Goal: Navigation & Orientation: Find specific page/section

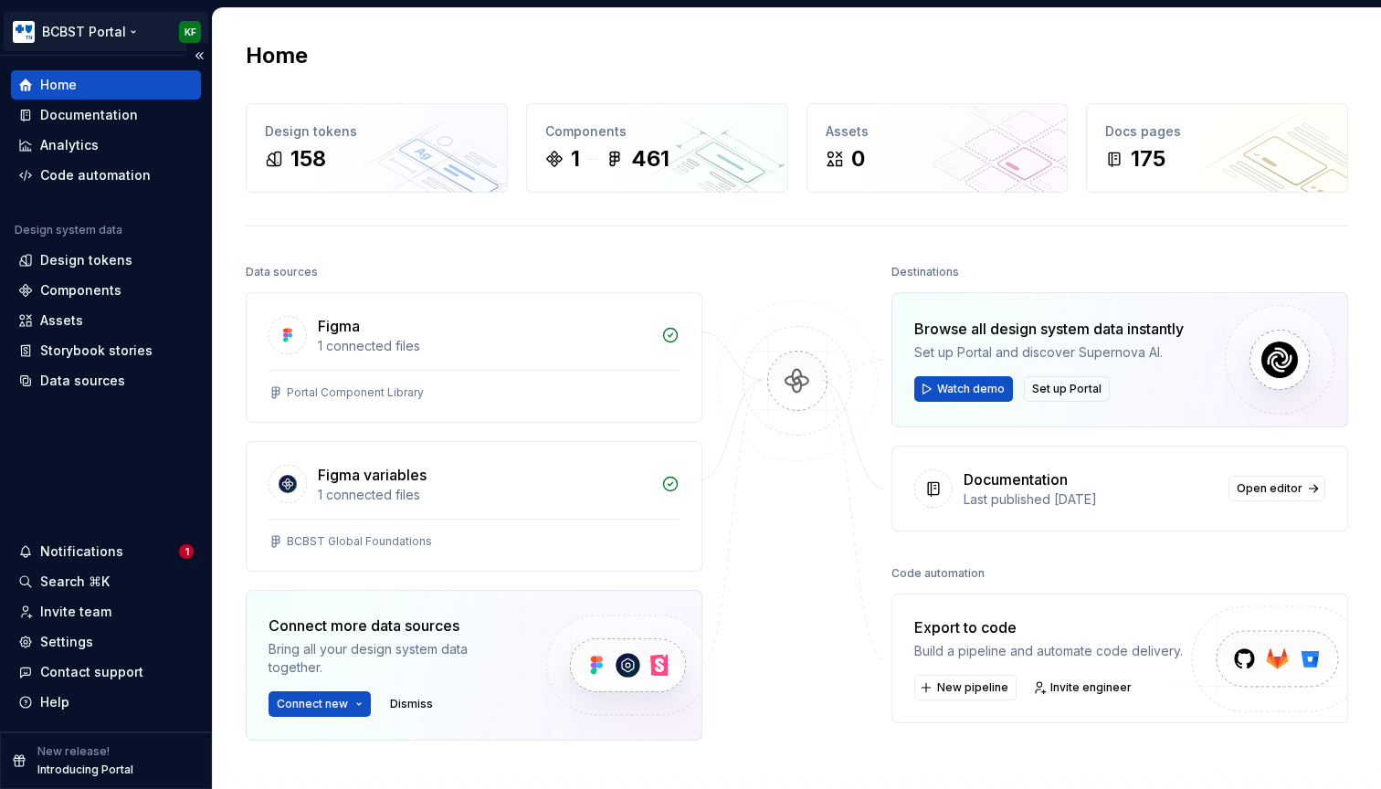
click at [123, 27] on html "BCBST Portal KF Home Documentation Analytics Code automation Design system data…" at bounding box center [690, 394] width 1381 height 789
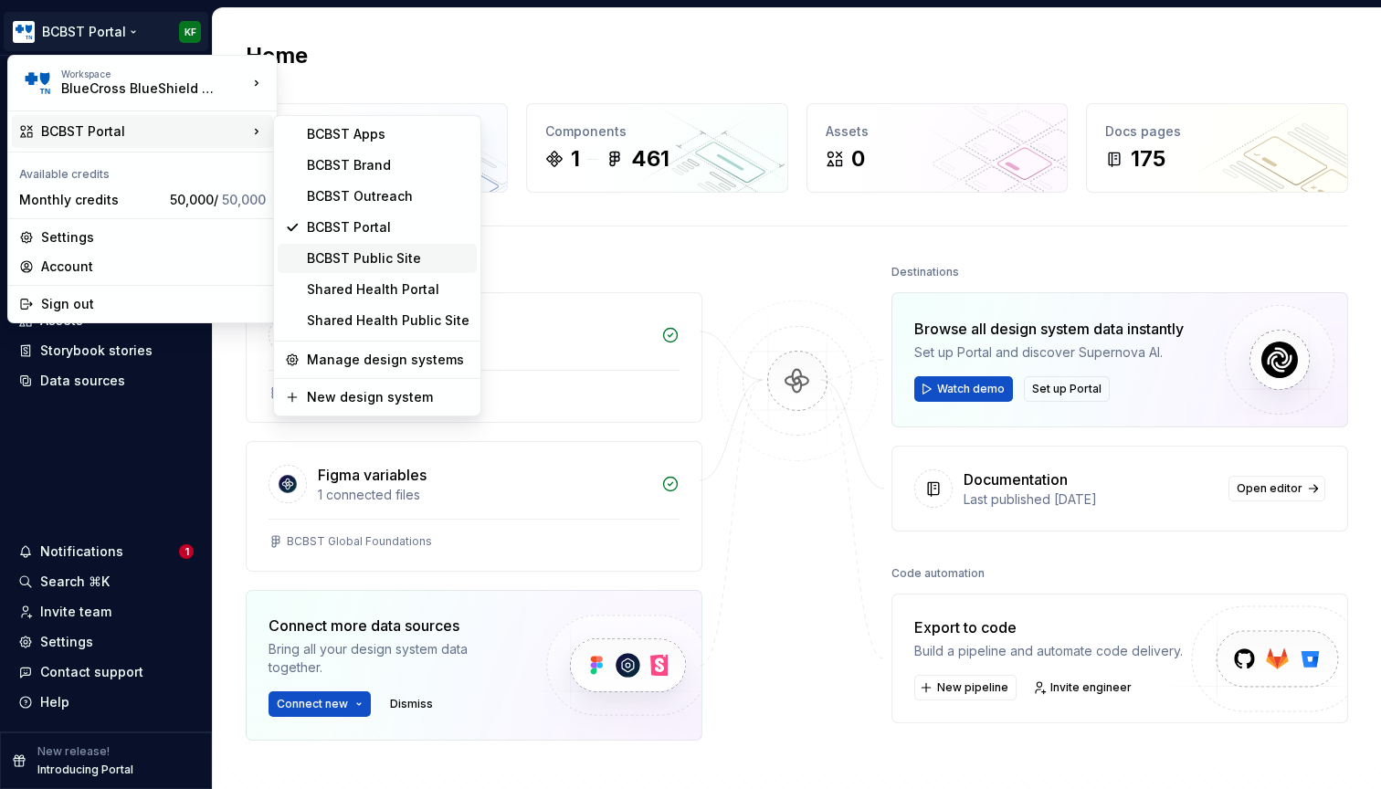
click at [385, 255] on div "BCBST Public Site" at bounding box center [388, 258] width 163 height 18
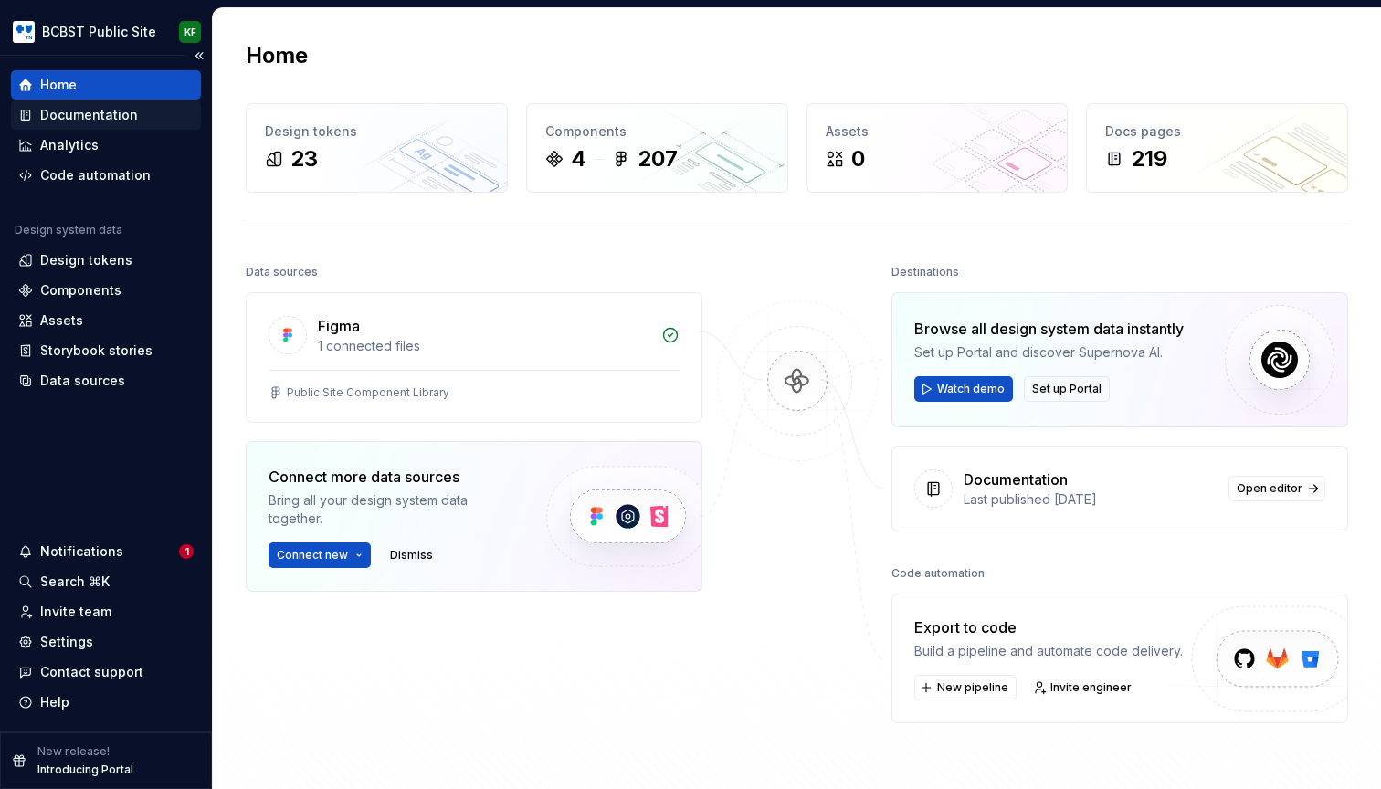
click at [109, 114] on div "Documentation" at bounding box center [89, 115] width 98 height 18
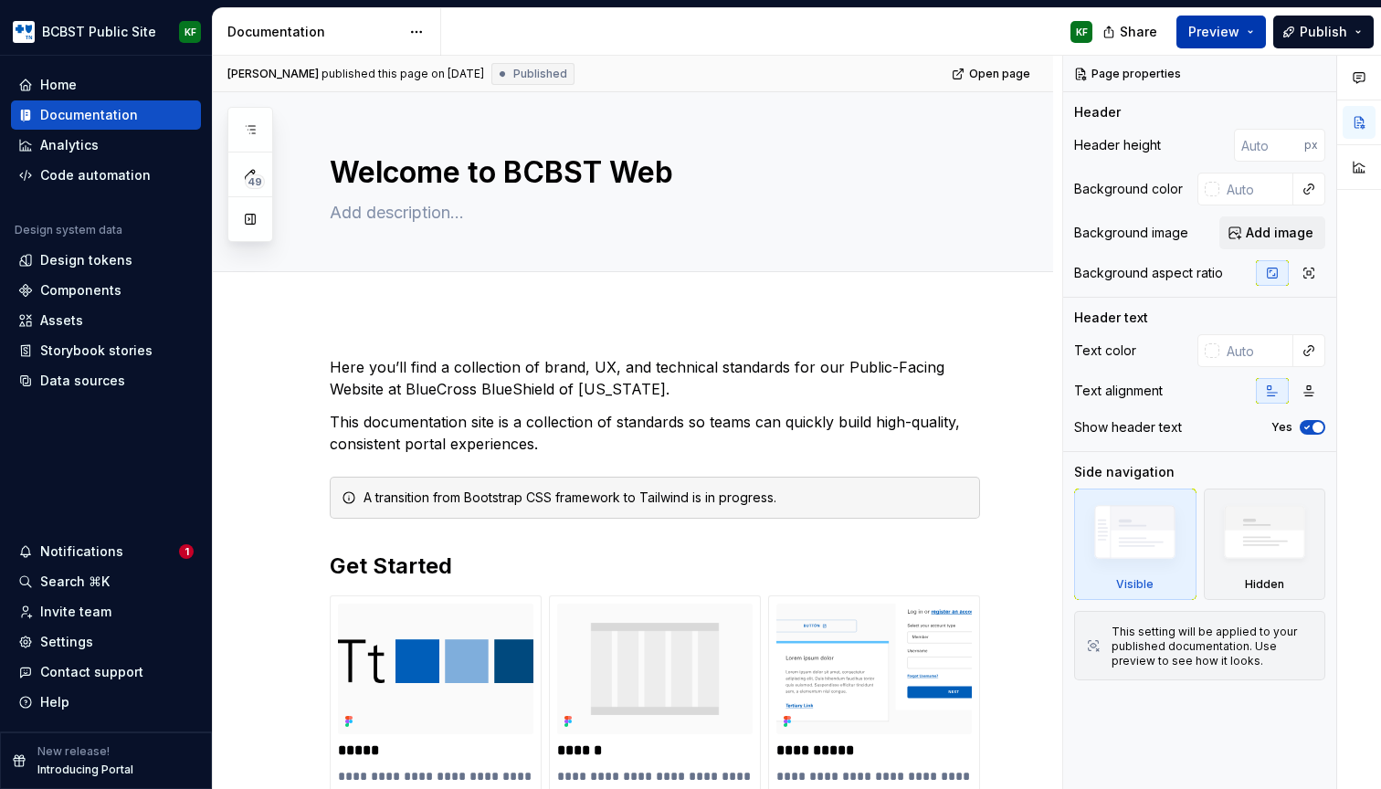
click at [1233, 28] on span "Preview" at bounding box center [1213, 32] width 51 height 18
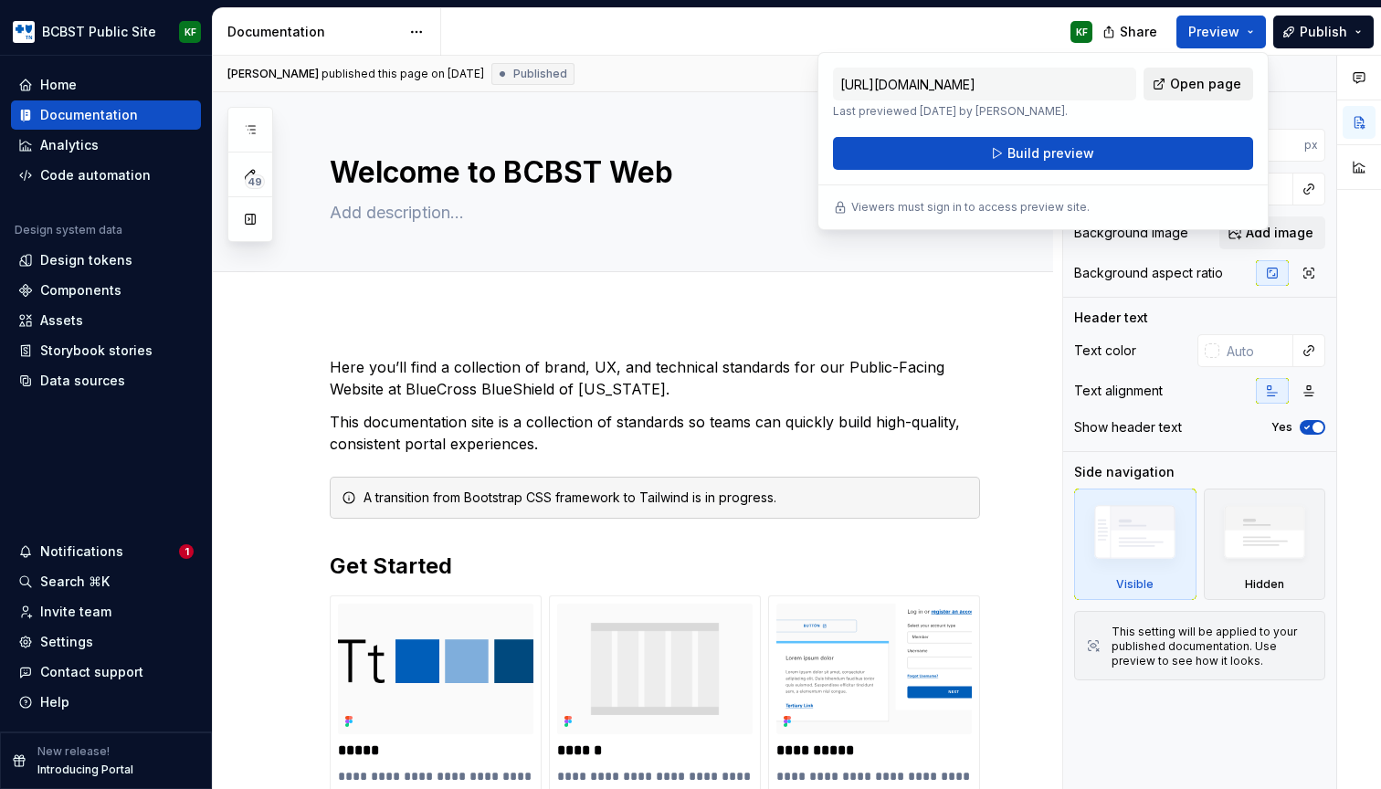
click at [1202, 77] on span "Open page" at bounding box center [1205, 84] width 71 height 18
type textarea "*"
